Goal: Task Accomplishment & Management: Use online tool/utility

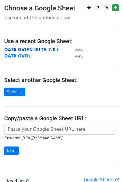
click at [31, 49] on strong "DATA GVIEN IELTS 7.0+" at bounding box center [31, 49] width 55 height 5
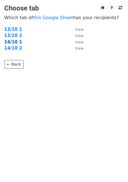
click at [16, 42] on strong "14/10 1" at bounding box center [13, 42] width 18 height 5
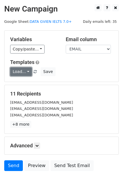
click at [24, 70] on link "Load..." at bounding box center [21, 71] width 22 height 9
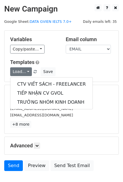
click at [87, 69] on div "Load... CTV VIẾT SÁCH - FREELANCER TIẾP NHẬN CV GVOL TRƯỞNG NHÓM KINH DOANH Save" at bounding box center [61, 71] width 111 height 9
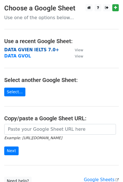
click at [47, 51] on strong "DATA GVIEN IELTS 7.0+" at bounding box center [31, 49] width 55 height 5
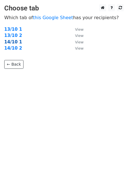
click at [15, 44] on strong "14/10 1" at bounding box center [13, 42] width 18 height 5
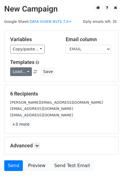
click at [26, 69] on link "Load..." at bounding box center [21, 71] width 22 height 9
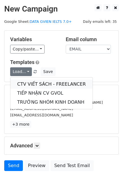
click at [36, 82] on link "CTV VIẾT SÁCH - FREELANCER" at bounding box center [51, 84] width 82 height 9
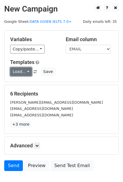
click at [24, 72] on link "Load..." at bounding box center [21, 71] width 22 height 9
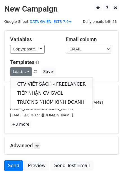
click at [38, 80] on link "CTV VIẾT SÁCH - FREELANCER" at bounding box center [51, 84] width 82 height 9
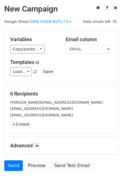
scroll to position [36, 0]
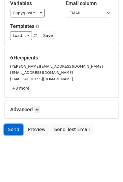
click at [11, 126] on link "Send" at bounding box center [13, 130] width 19 height 11
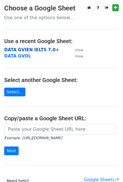
click at [33, 51] on strong "DATA GVIEN IELTS 7.0+" at bounding box center [31, 49] width 55 height 5
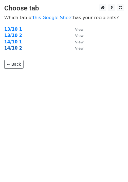
click at [15, 48] on strong "14/10 2" at bounding box center [13, 48] width 18 height 5
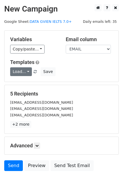
click at [24, 73] on link "Load..." at bounding box center [21, 71] width 22 height 9
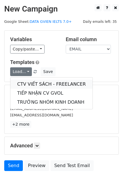
click at [35, 81] on link "CTV VIẾT SÁCH - FREELANCER" at bounding box center [51, 84] width 82 height 9
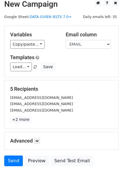
scroll to position [4, 0]
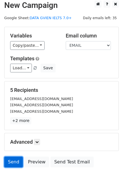
click at [13, 159] on link "Send" at bounding box center [13, 162] width 19 height 11
